Goal: Information Seeking & Learning: Learn about a topic

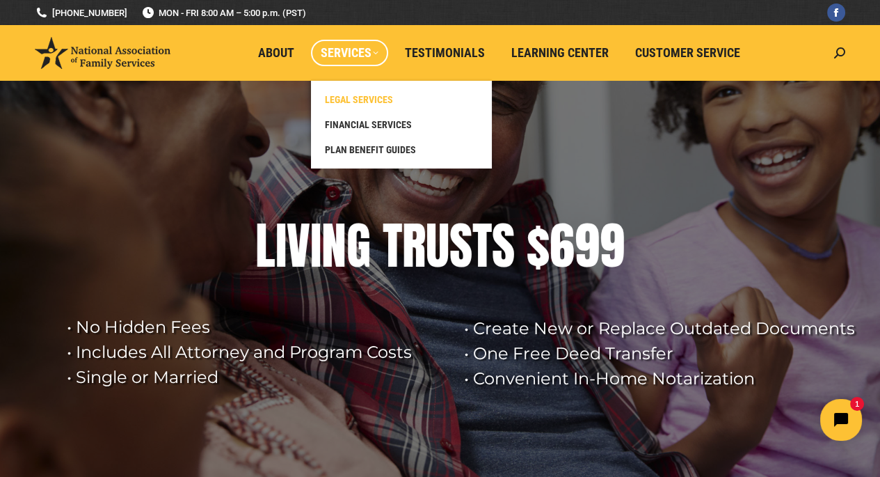
click at [367, 99] on span "LEGAL SERVICES" at bounding box center [359, 99] width 68 height 13
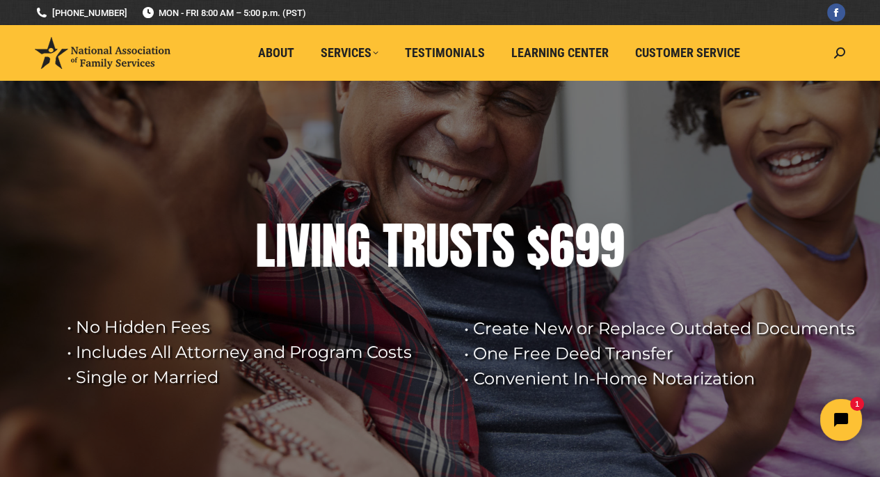
scroll to position [122, 0]
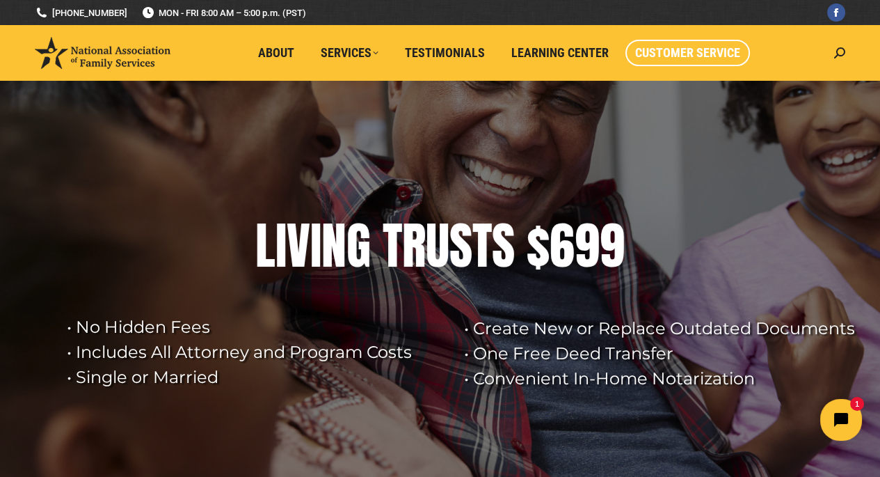
click at [695, 49] on span "Customer Service" at bounding box center [687, 52] width 105 height 15
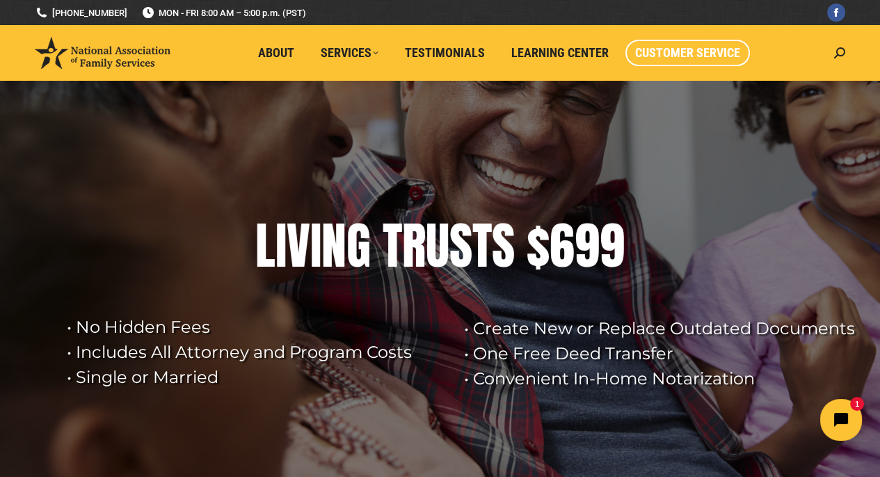
click at [669, 57] on span "Customer Service" at bounding box center [687, 52] width 105 height 15
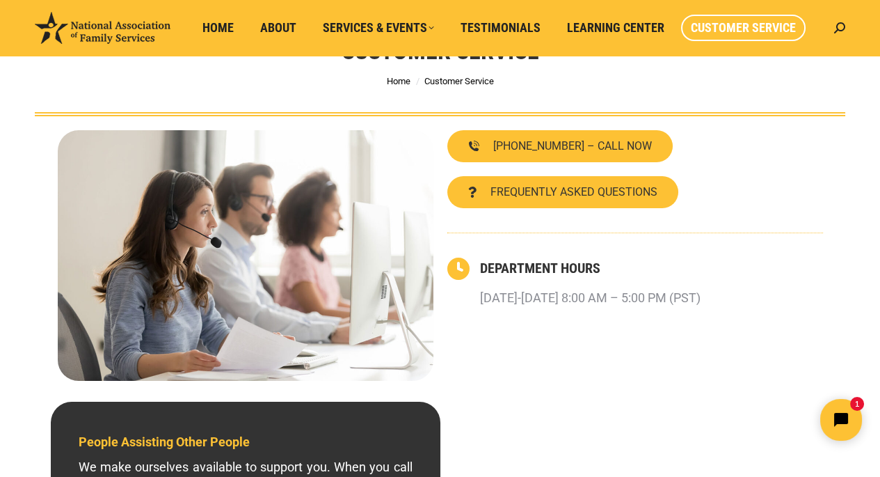
scroll to position [139, 0]
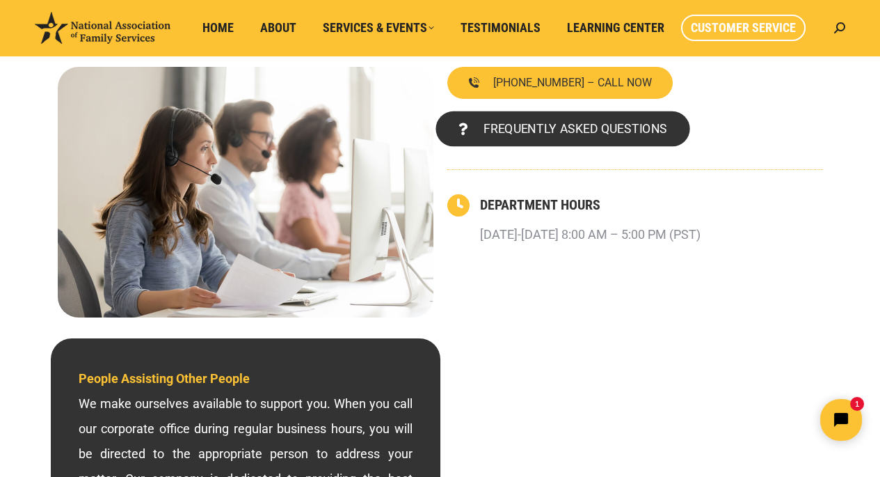
click at [537, 127] on span "FREQUENTLY ASKED QUESTIONS" at bounding box center [575, 128] width 184 height 13
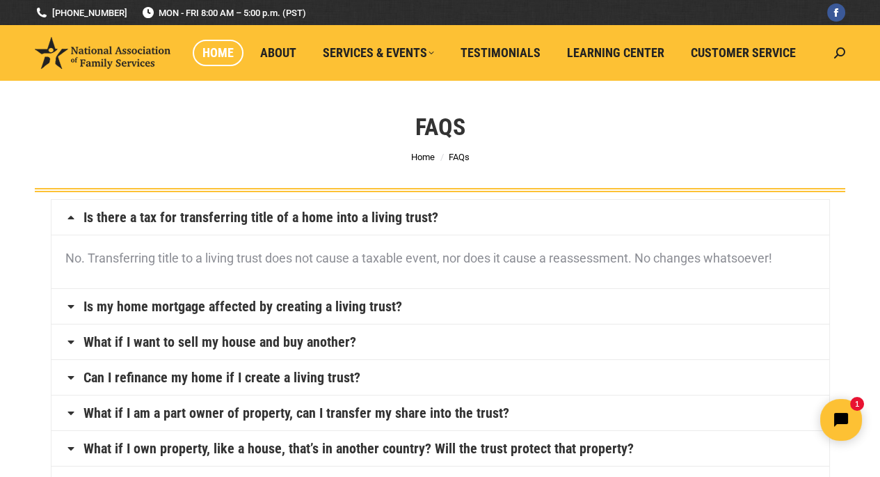
click at [221, 49] on span "Home" at bounding box center [217, 52] width 31 height 15
click at [275, 47] on span "About" at bounding box center [278, 52] width 36 height 15
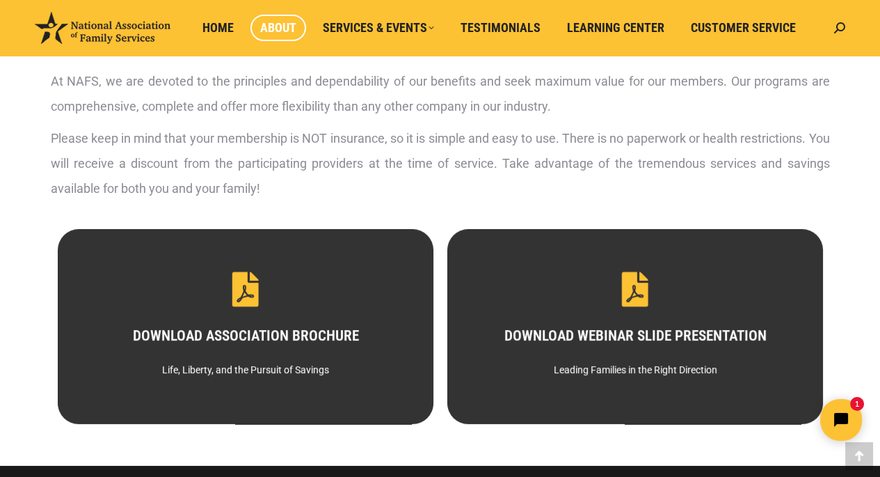
scroll to position [626, 0]
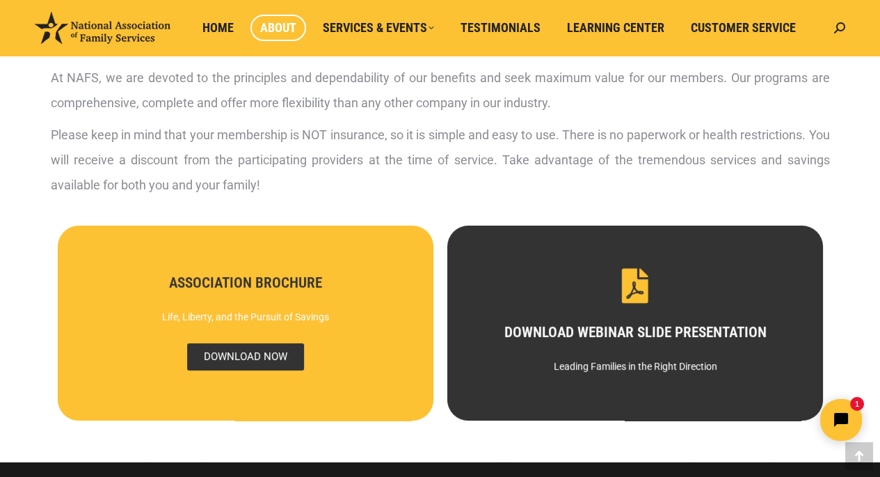
click at [235, 357] on span "DOWNLOAD NOW" at bounding box center [244, 356] width 117 height 27
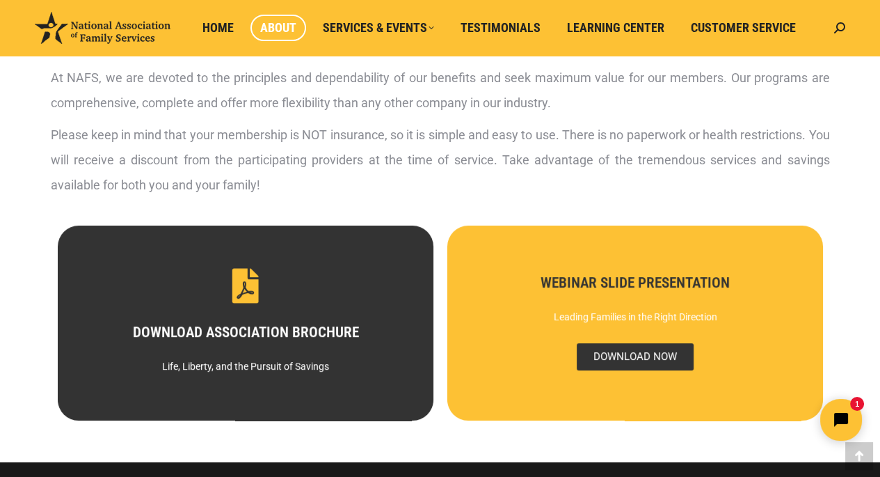
click at [624, 354] on span "DOWNLOAD NOW" at bounding box center [634, 356] width 117 height 27
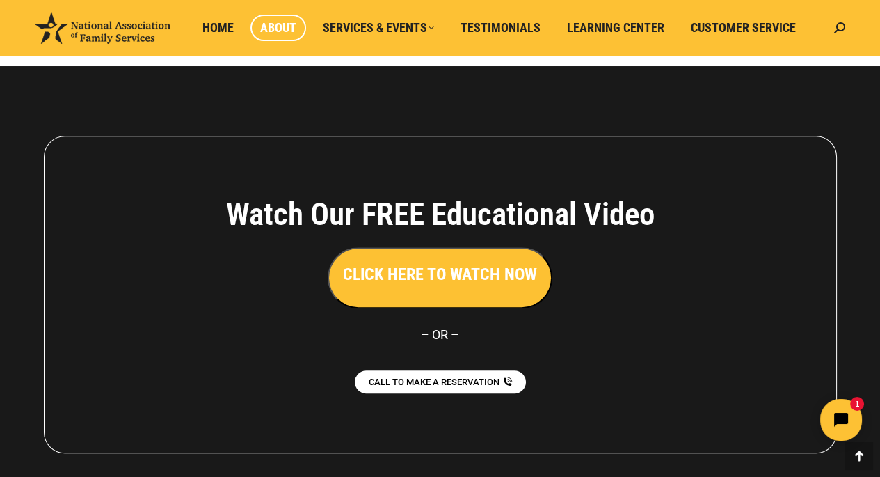
scroll to position [1043, 0]
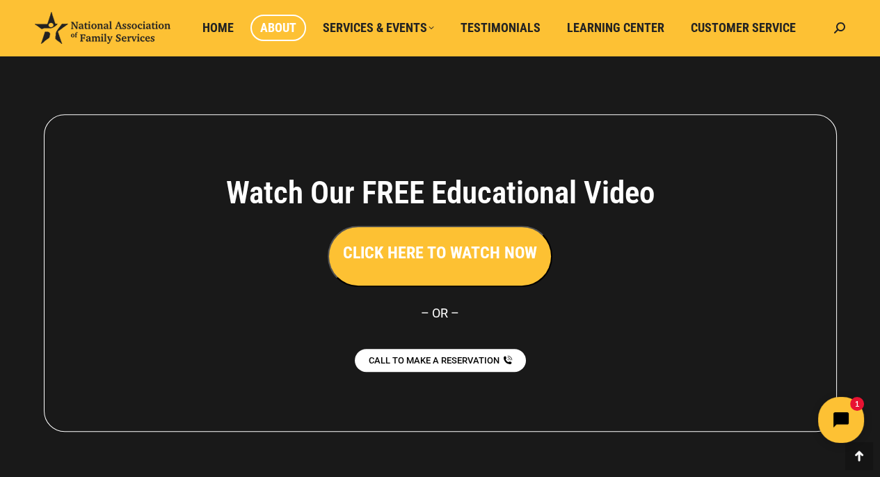
click at [842, 415] on icon "Open chat widget" at bounding box center [849, 420] width 22 height 22
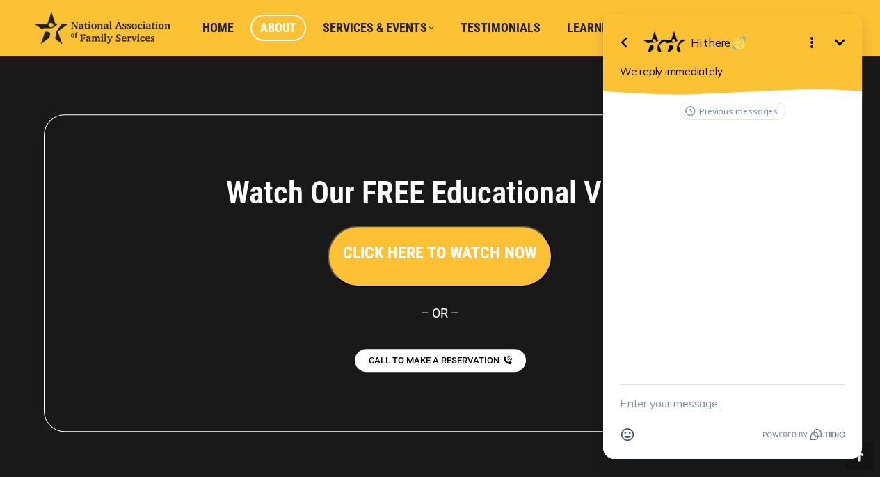
click at [838, 40] on icon "Minimize" at bounding box center [839, 42] width 17 height 17
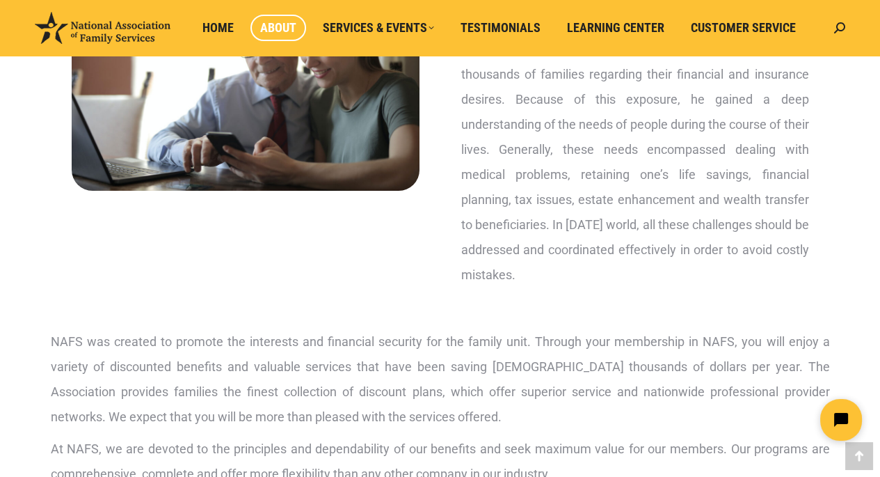
scroll to position [209, 0]
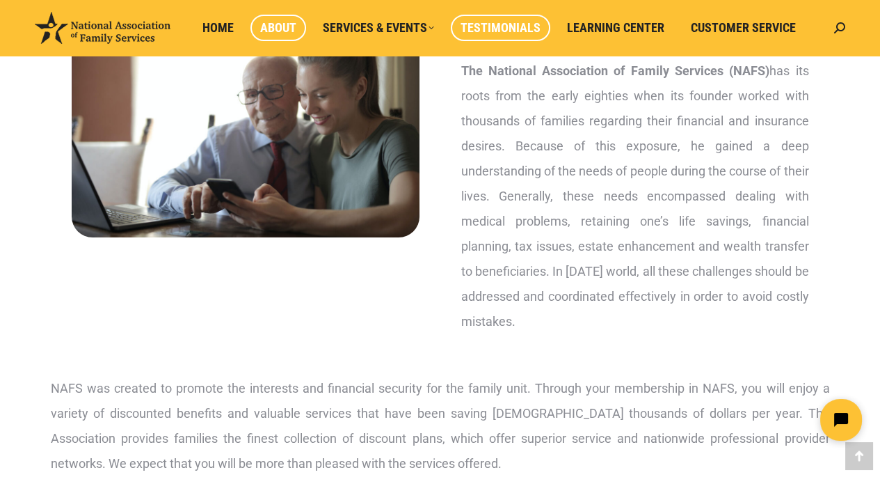
click at [490, 28] on span "Testimonials" at bounding box center [501, 27] width 80 height 15
click at [493, 26] on span "Testimonials" at bounding box center [501, 27] width 80 height 15
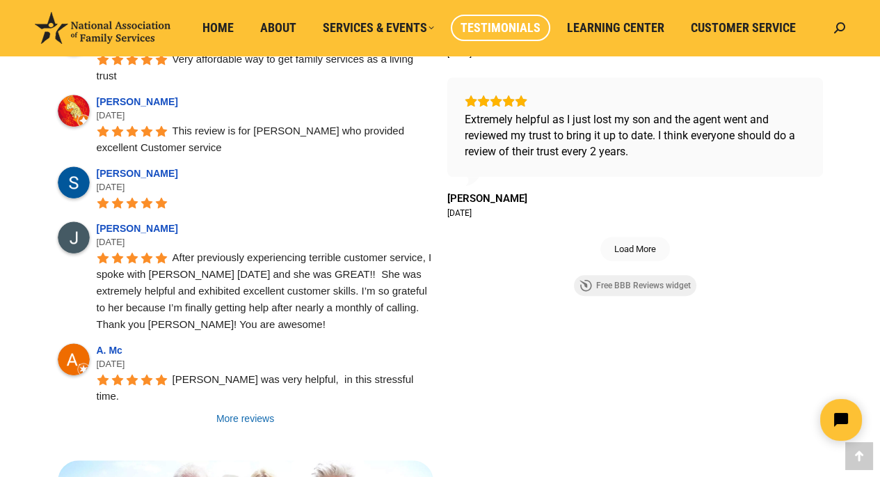
scroll to position [1113, 0]
